Goal: Answer question/provide support

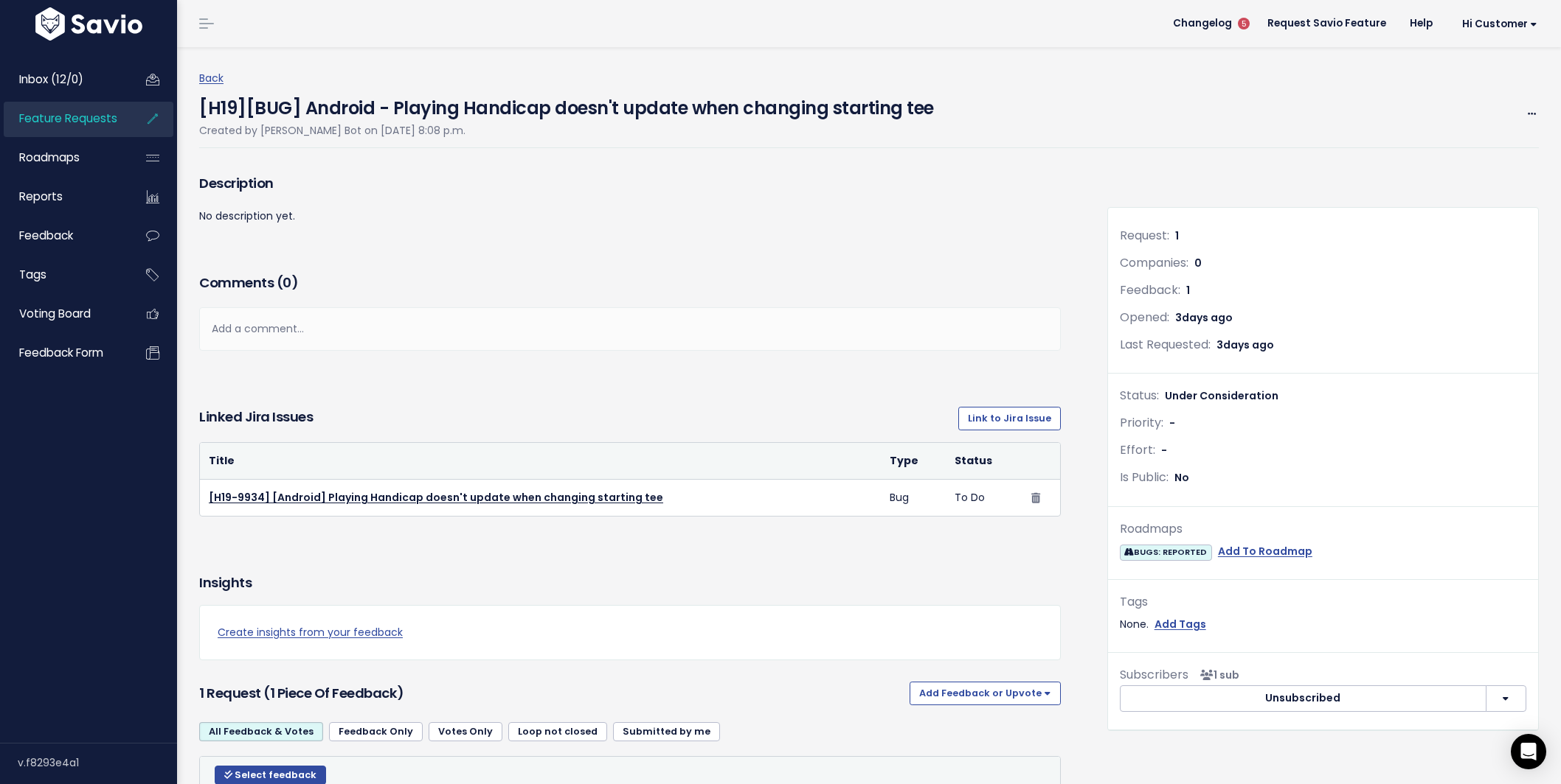
scroll to position [25, 0]
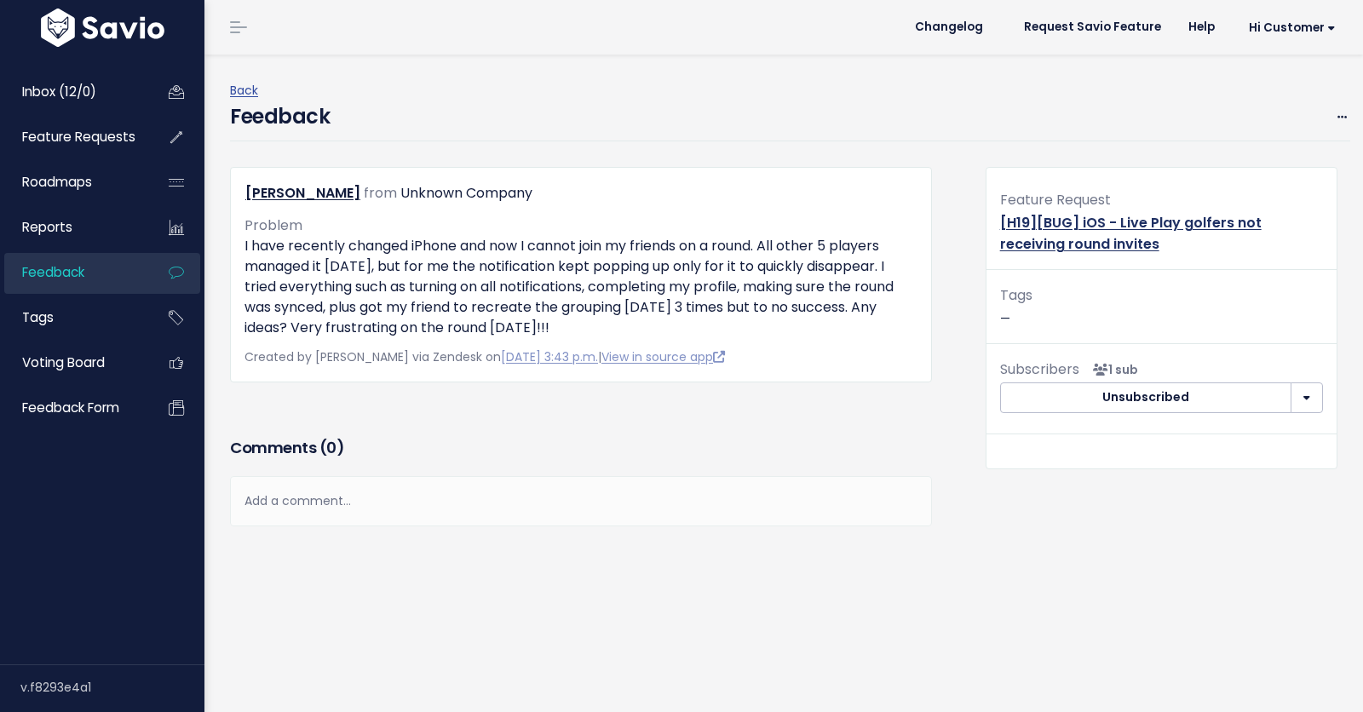
click at [1054, 233] on link "[H19][BUG] iOS - Live Play golfers not receiving round invites" at bounding box center [1131, 233] width 262 height 41
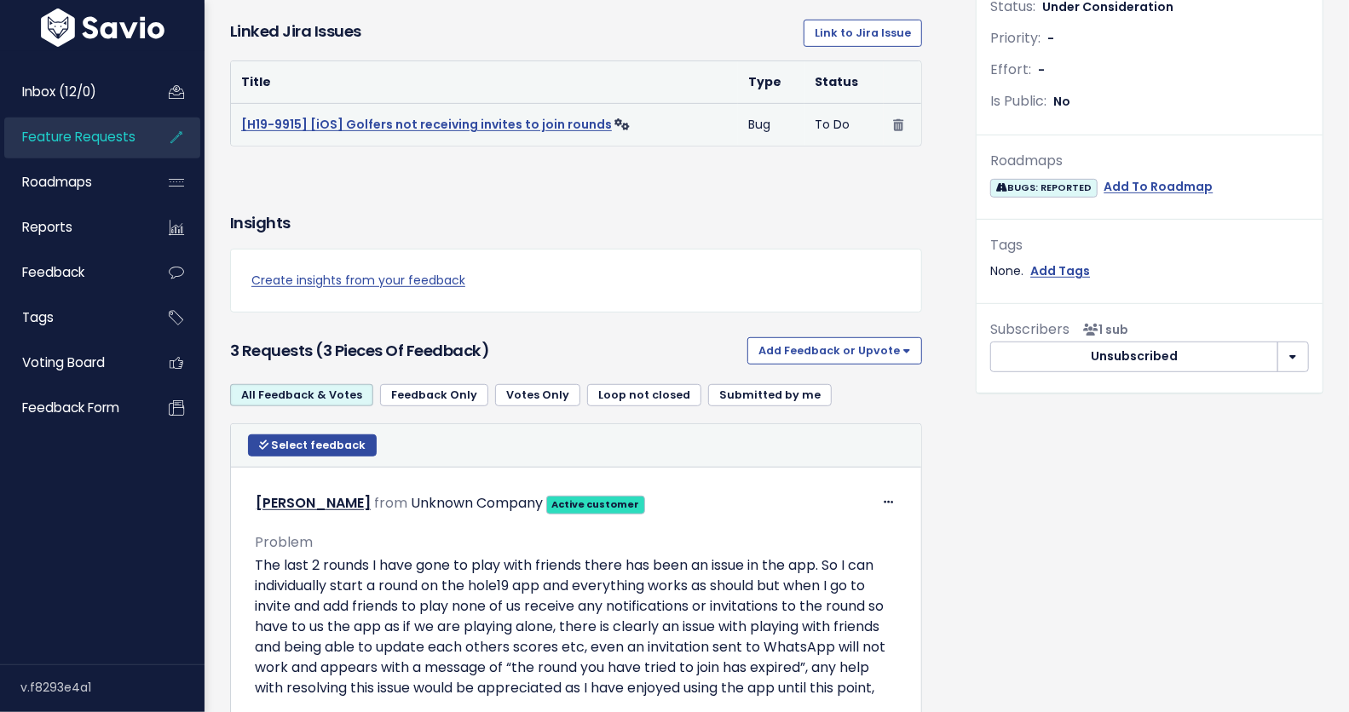
scroll to position [436, 0]
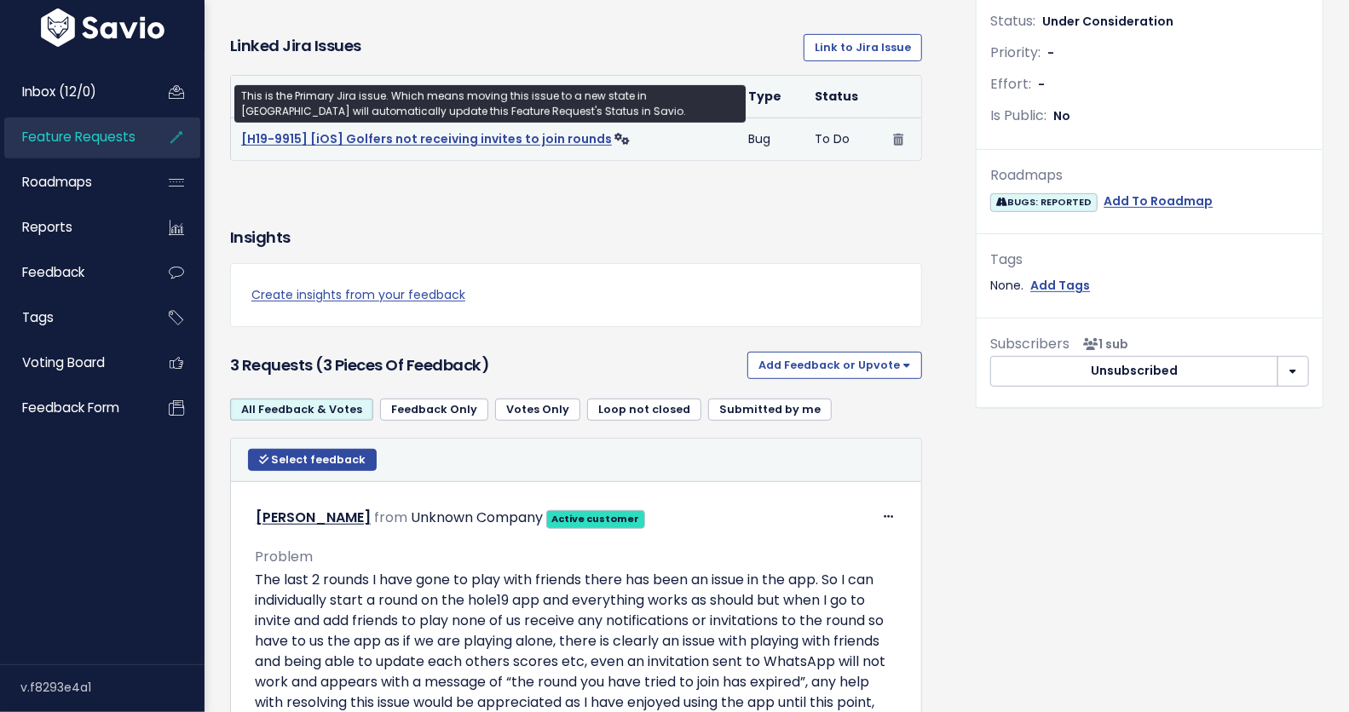
click at [463, 131] on link "[H19-9915] [iOS] Golfers not receiving invites to join rounds" at bounding box center [426, 138] width 371 height 17
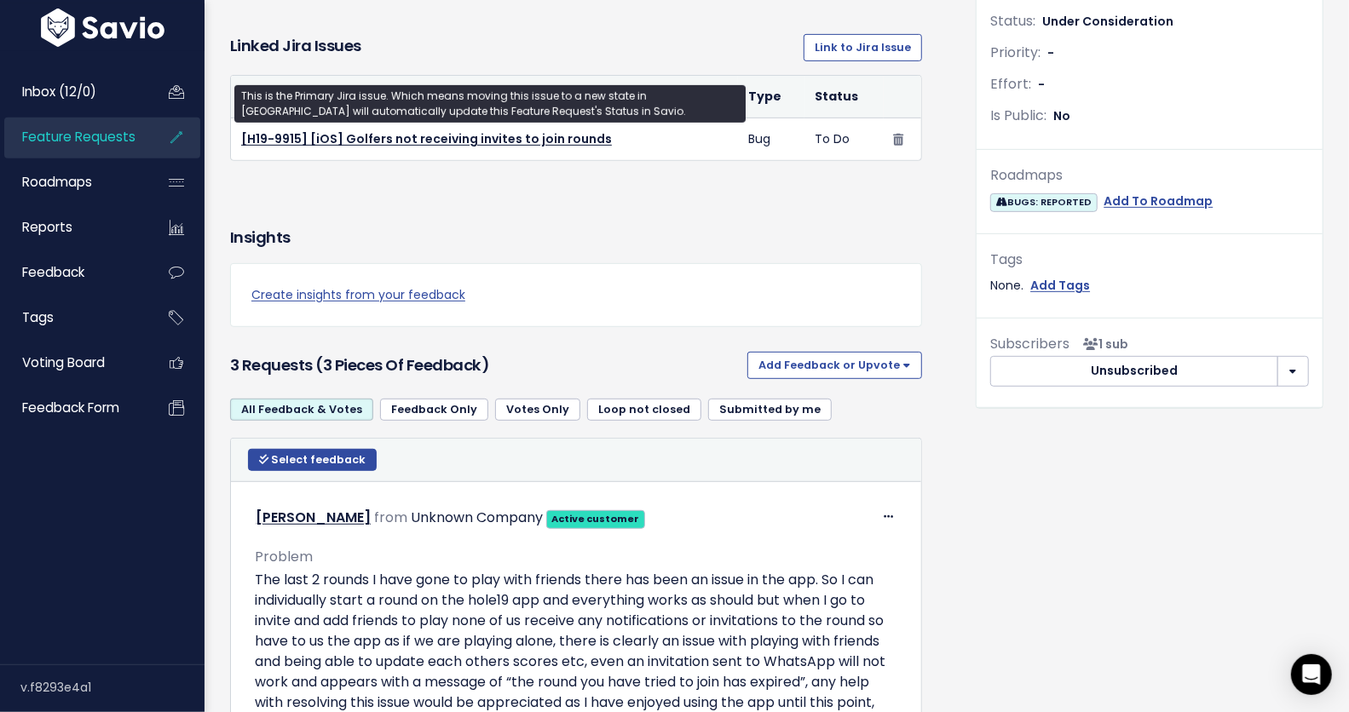
click at [95, 149] on link "Feature Requests" at bounding box center [72, 137] width 137 height 39
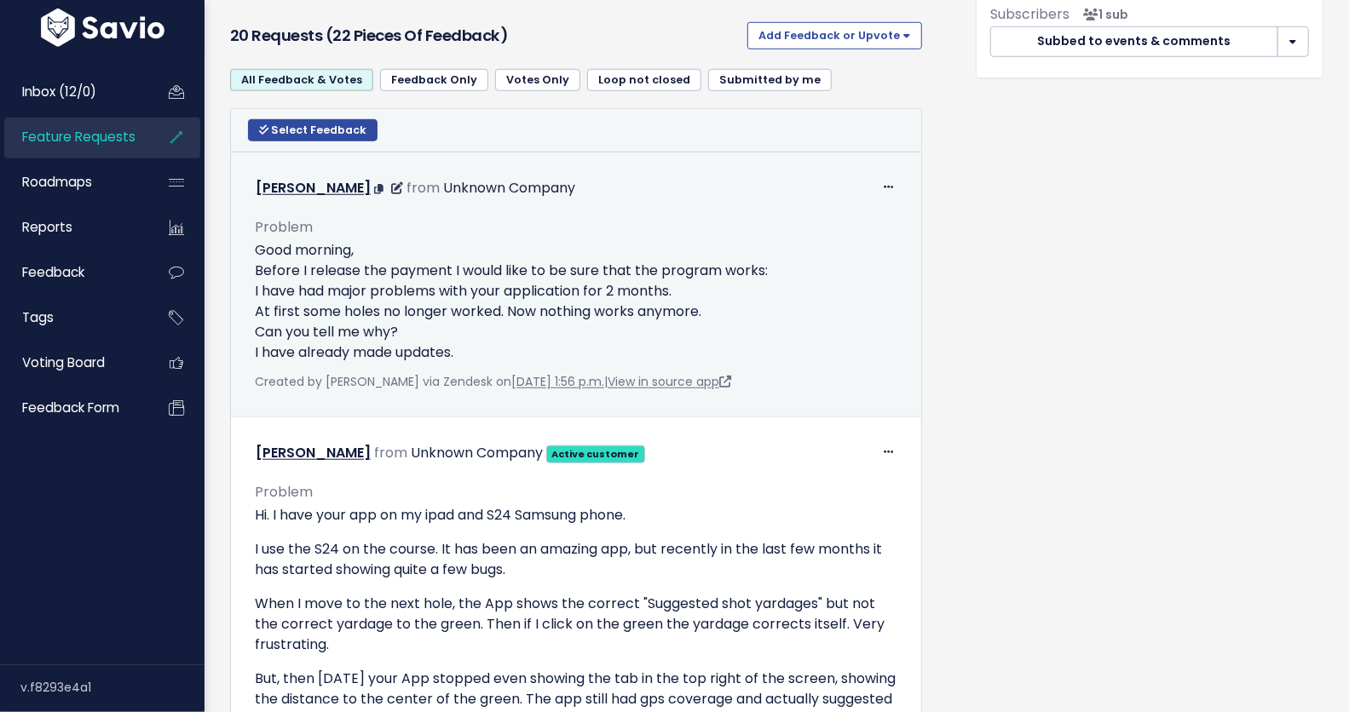
scroll to position [768, 0]
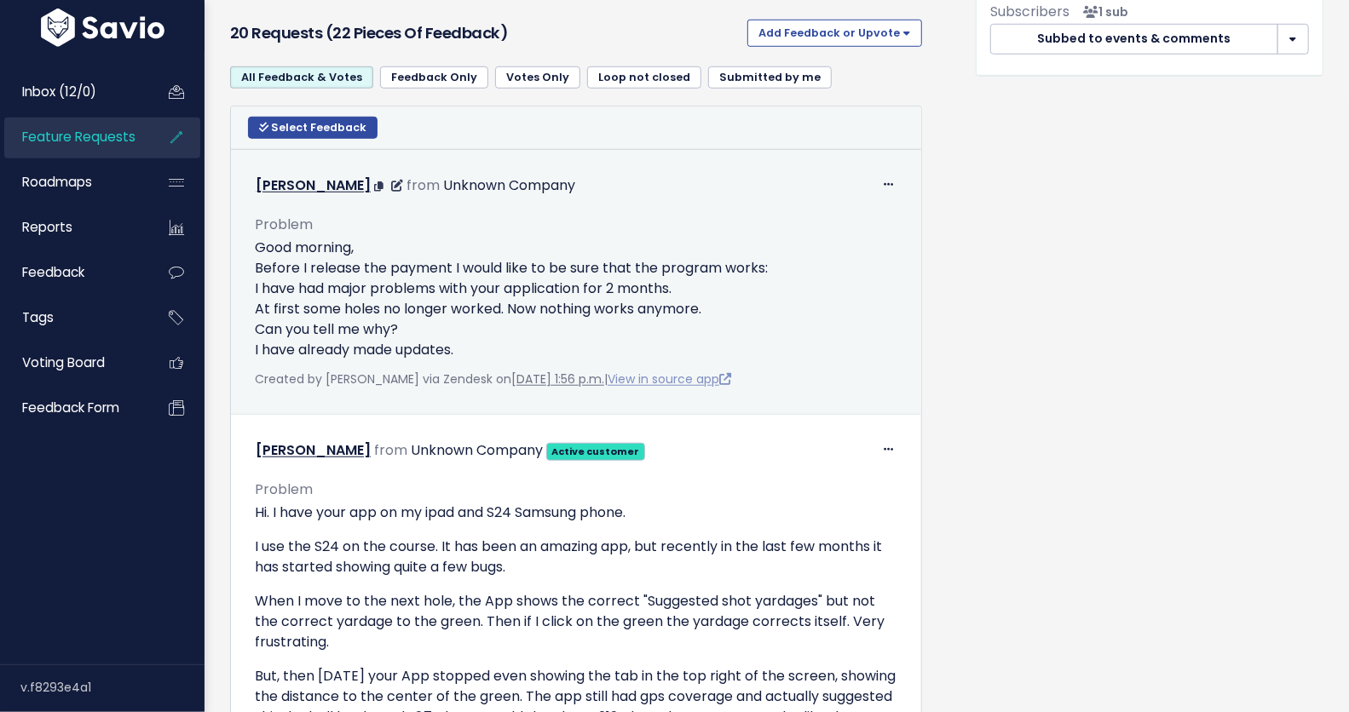
click at [711, 388] on link "View in source app" at bounding box center [669, 379] width 124 height 17
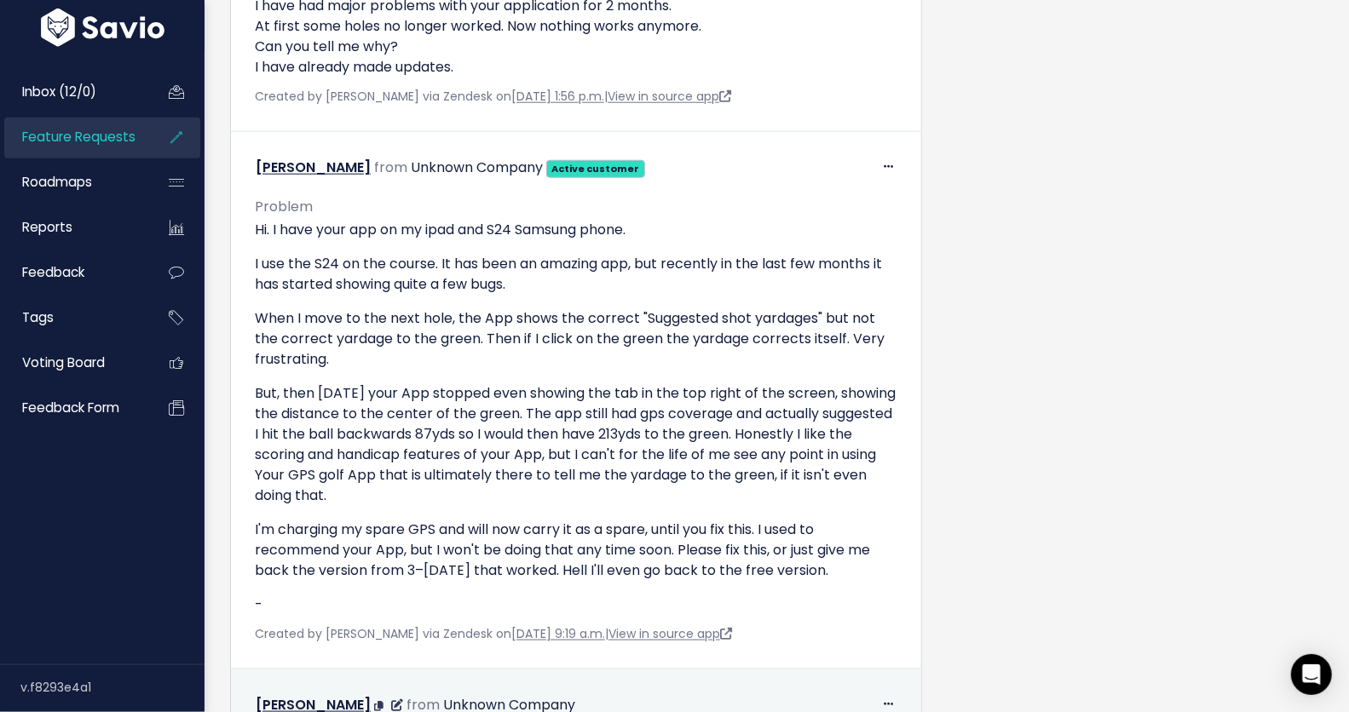
scroll to position [1143, 0]
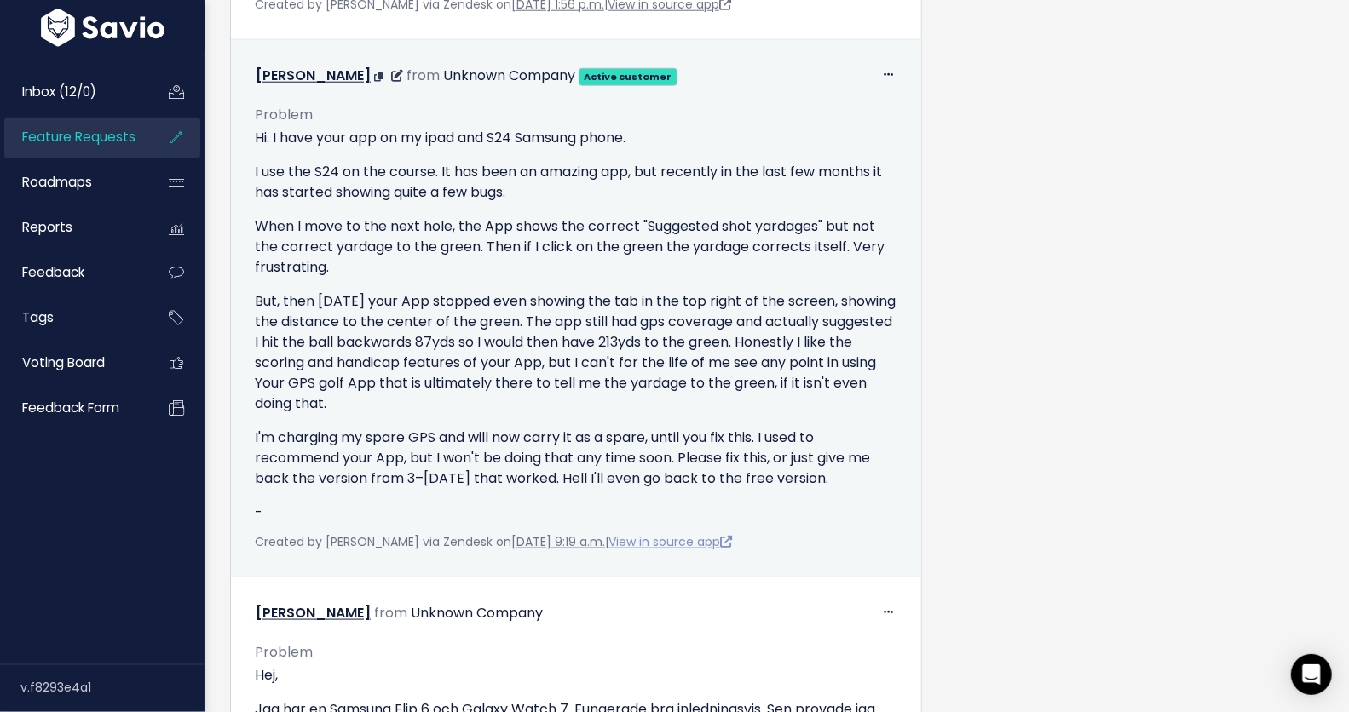
click at [724, 549] on link "View in source app" at bounding box center [670, 541] width 124 height 17
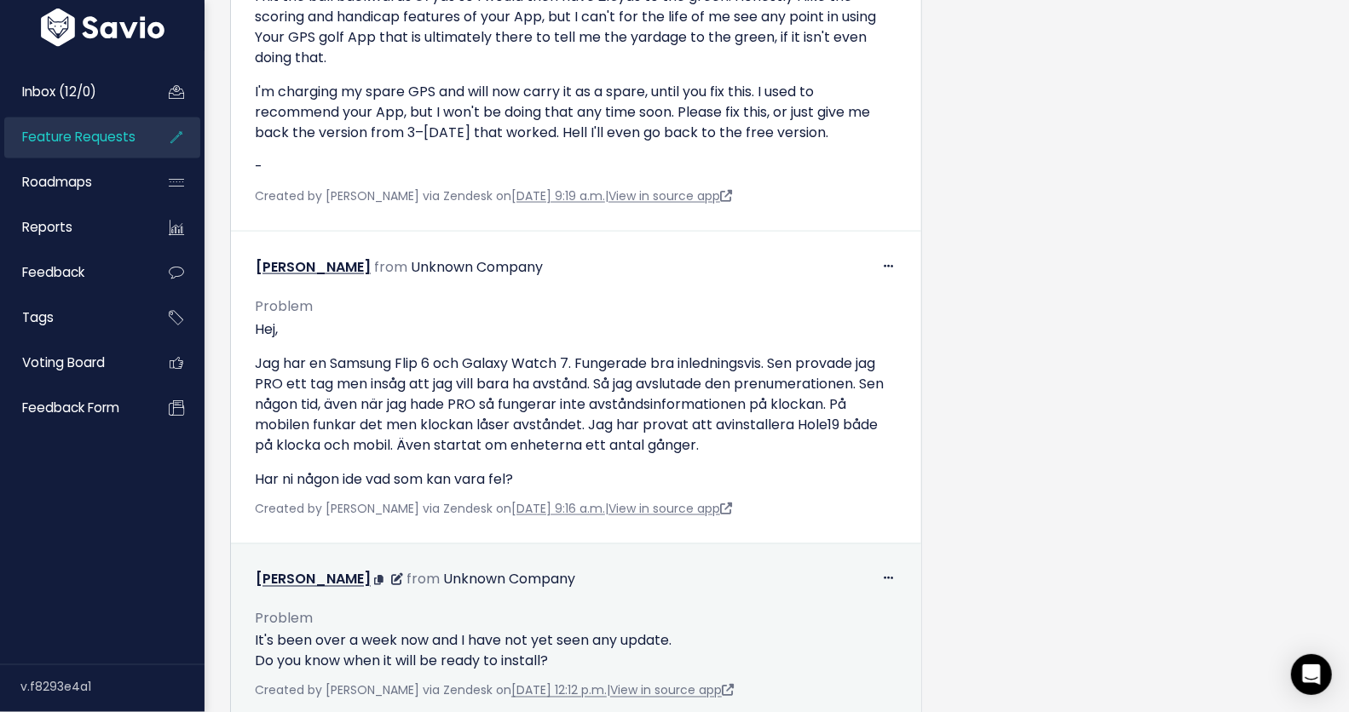
scroll to position [1748, 0]
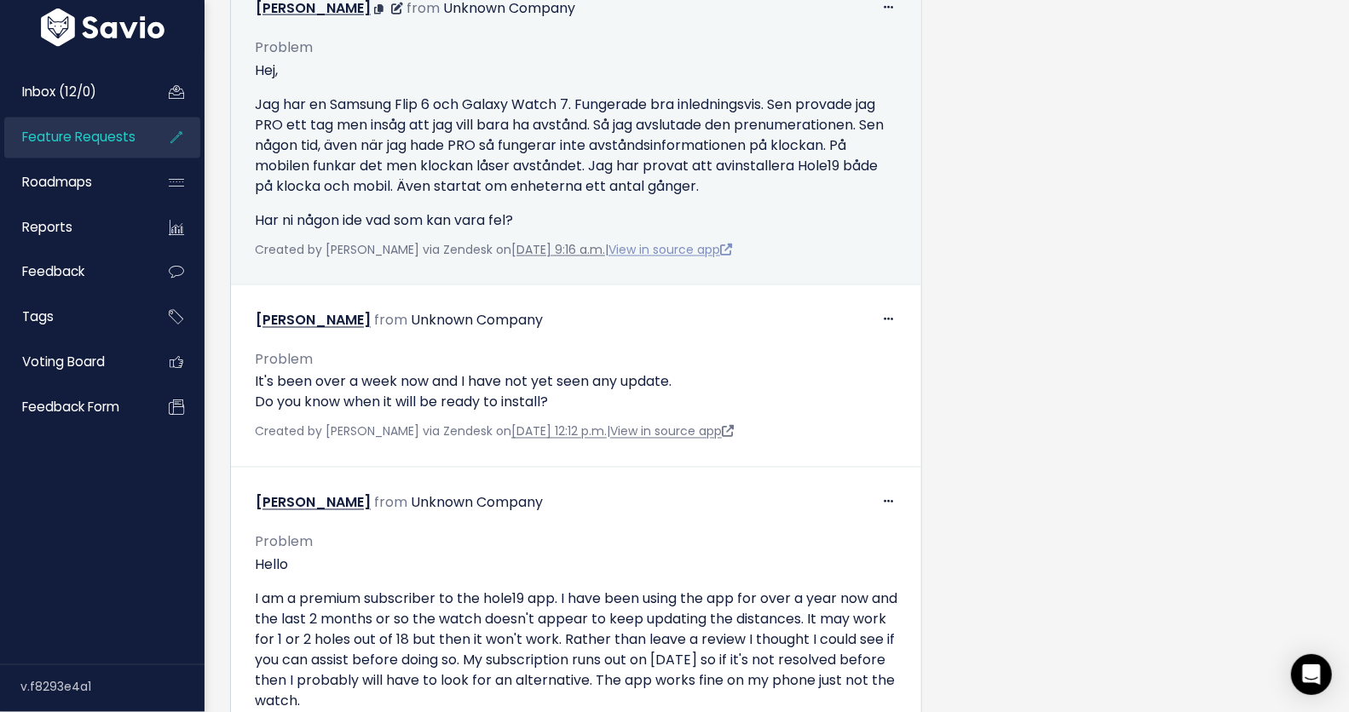
click at [670, 258] on link "View in source app" at bounding box center [670, 249] width 124 height 17
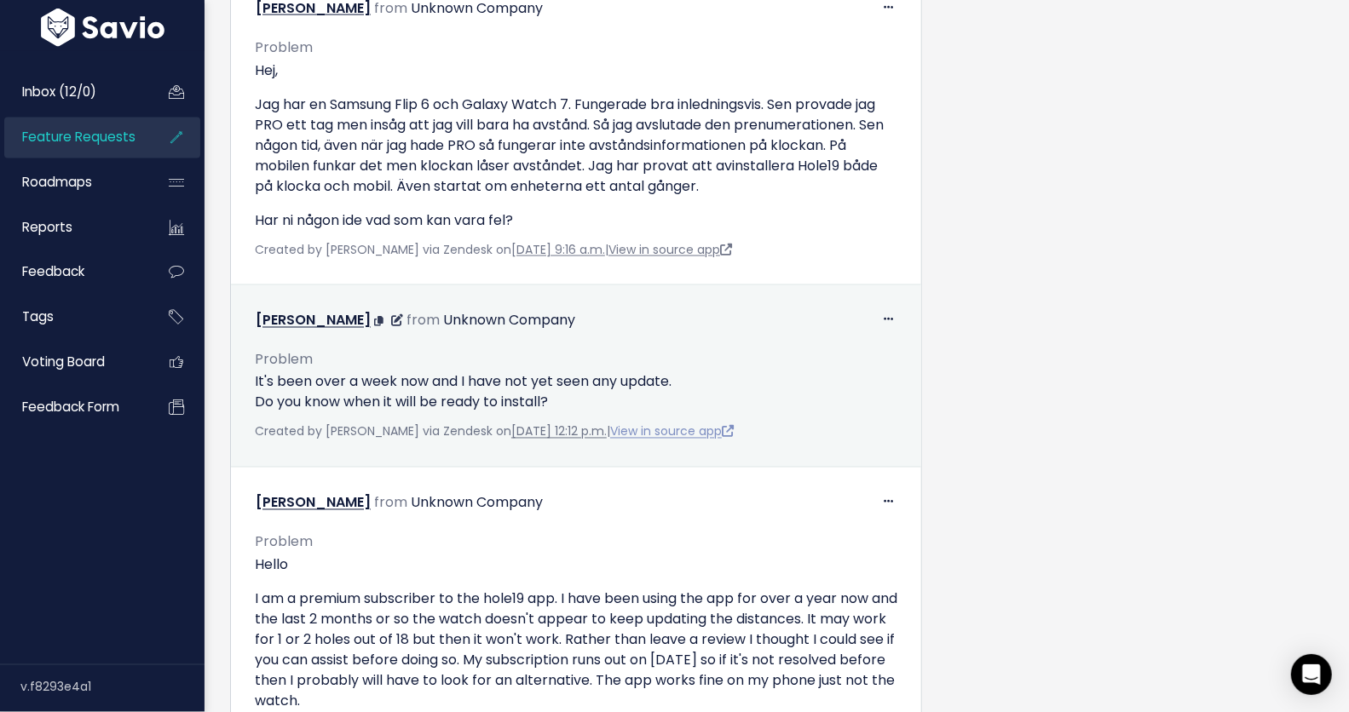
click at [670, 440] on link "View in source app" at bounding box center [672, 431] width 124 height 17
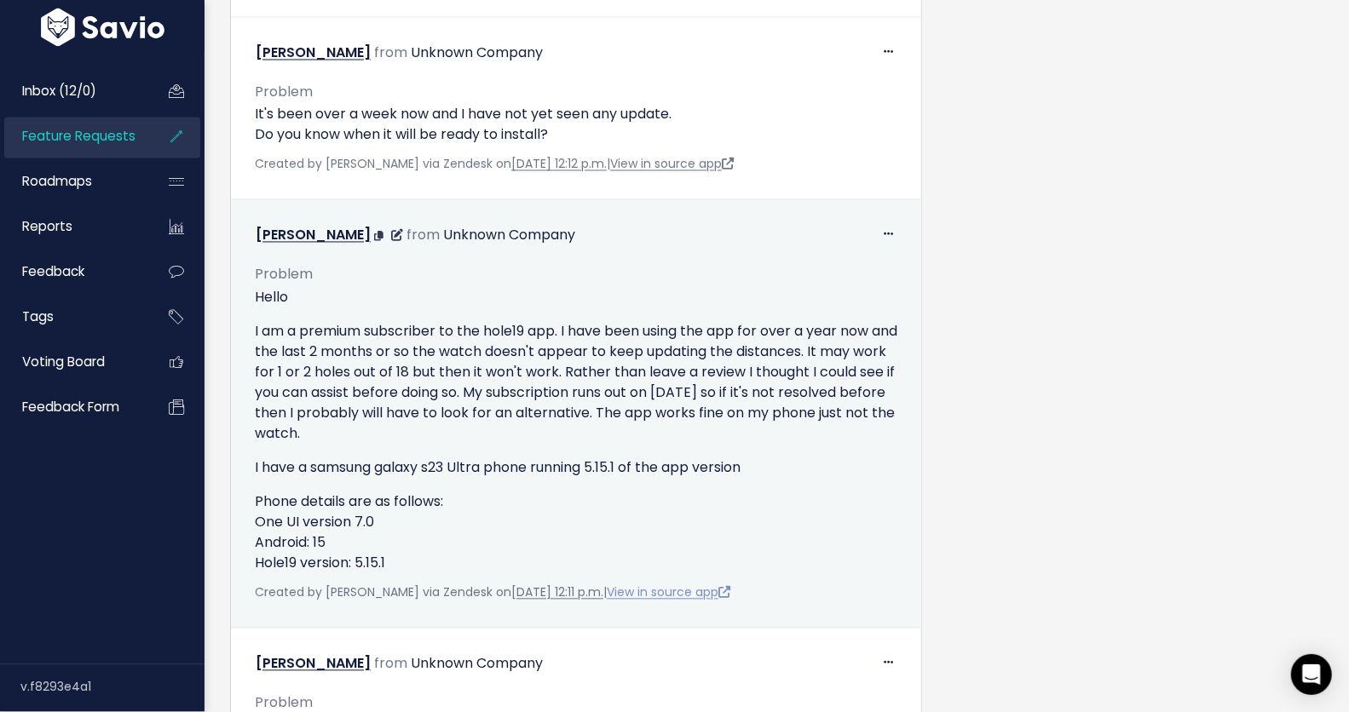
scroll to position [2033, 0]
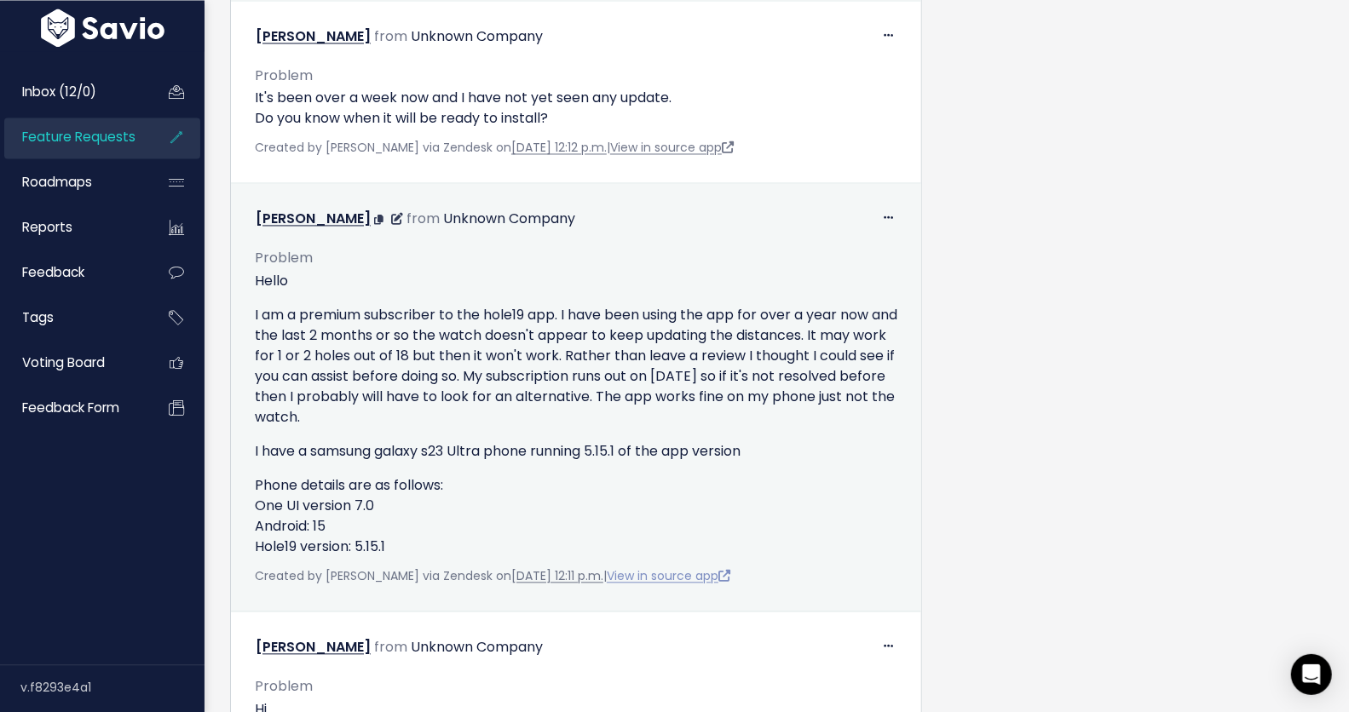
click at [691, 584] on link "View in source app" at bounding box center [669, 575] width 124 height 17
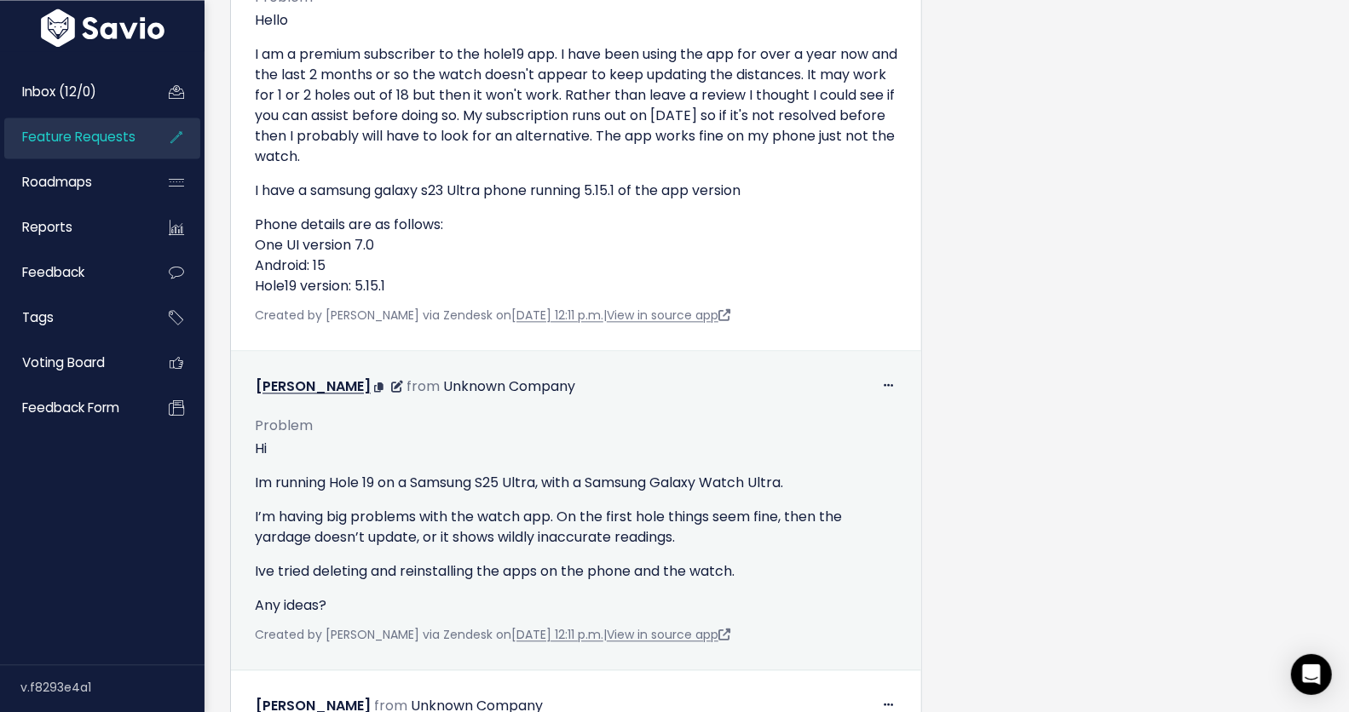
scroll to position [2309, 0]
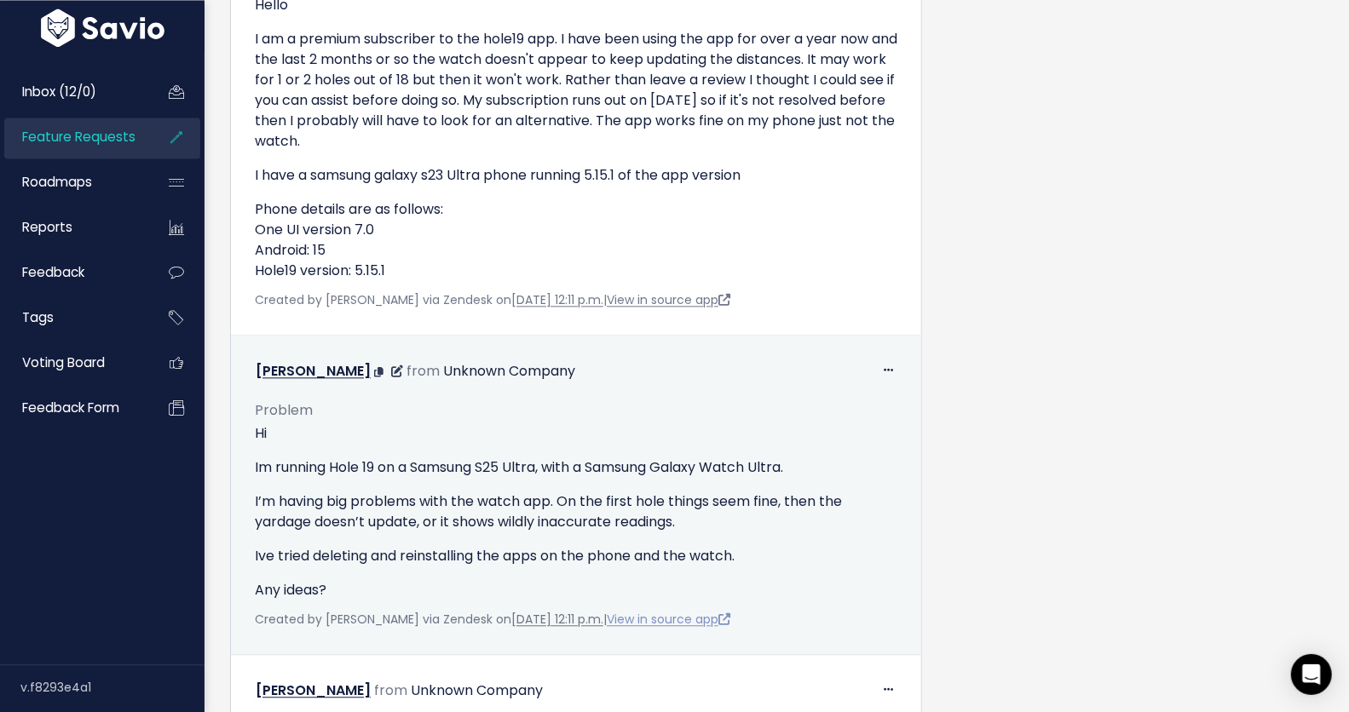
click at [695, 628] on link "View in source app" at bounding box center [669, 619] width 124 height 17
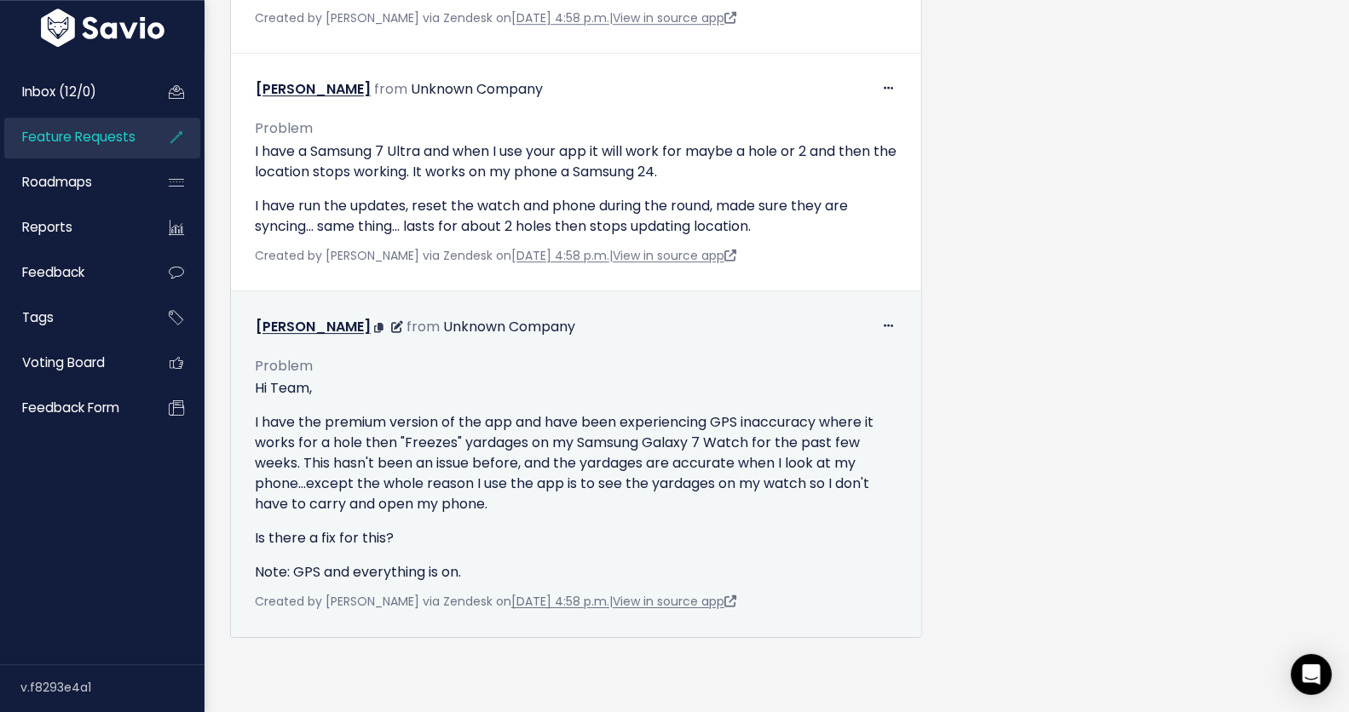
scroll to position [7373, 0]
